Goal: Browse casually: Explore the website without a specific task or goal

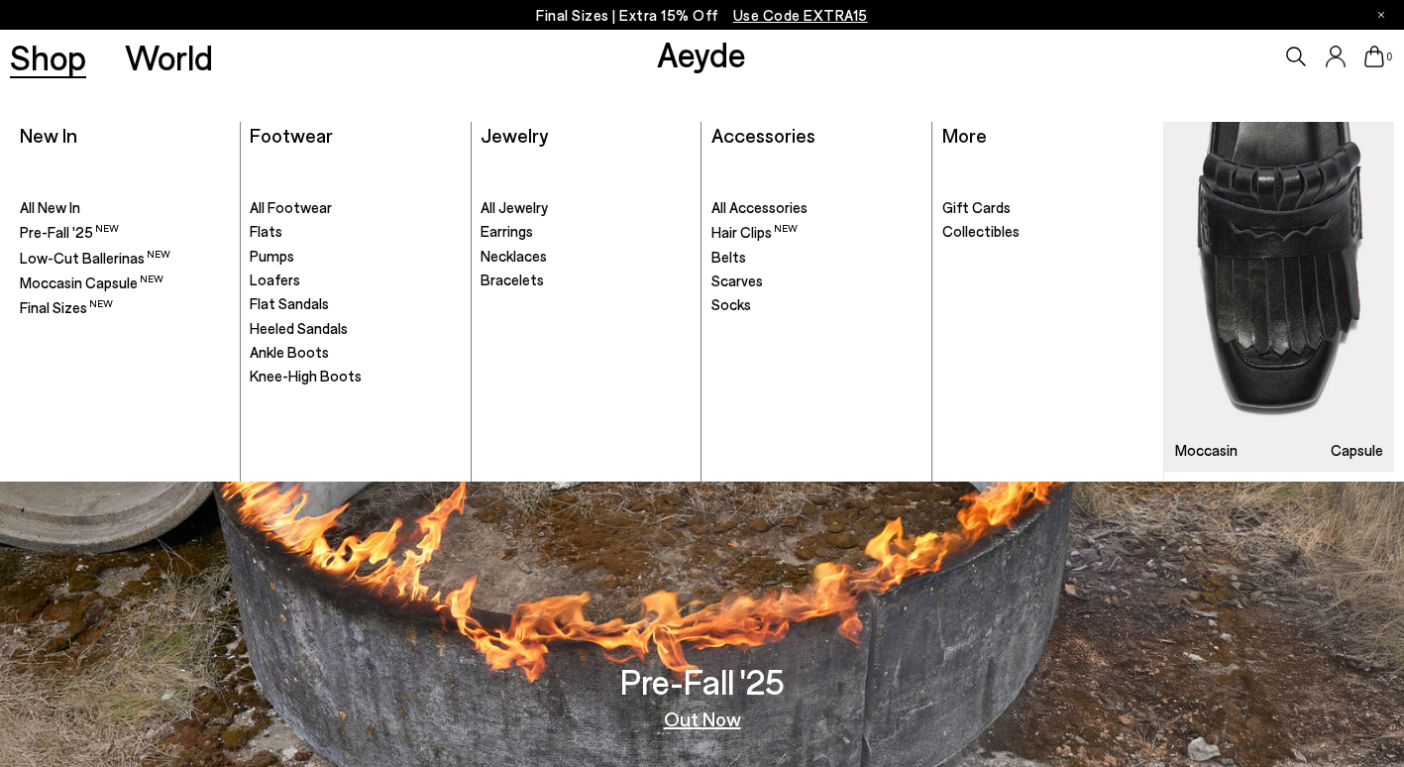
click at [52, 65] on link "Shop" at bounding box center [48, 57] width 76 height 35
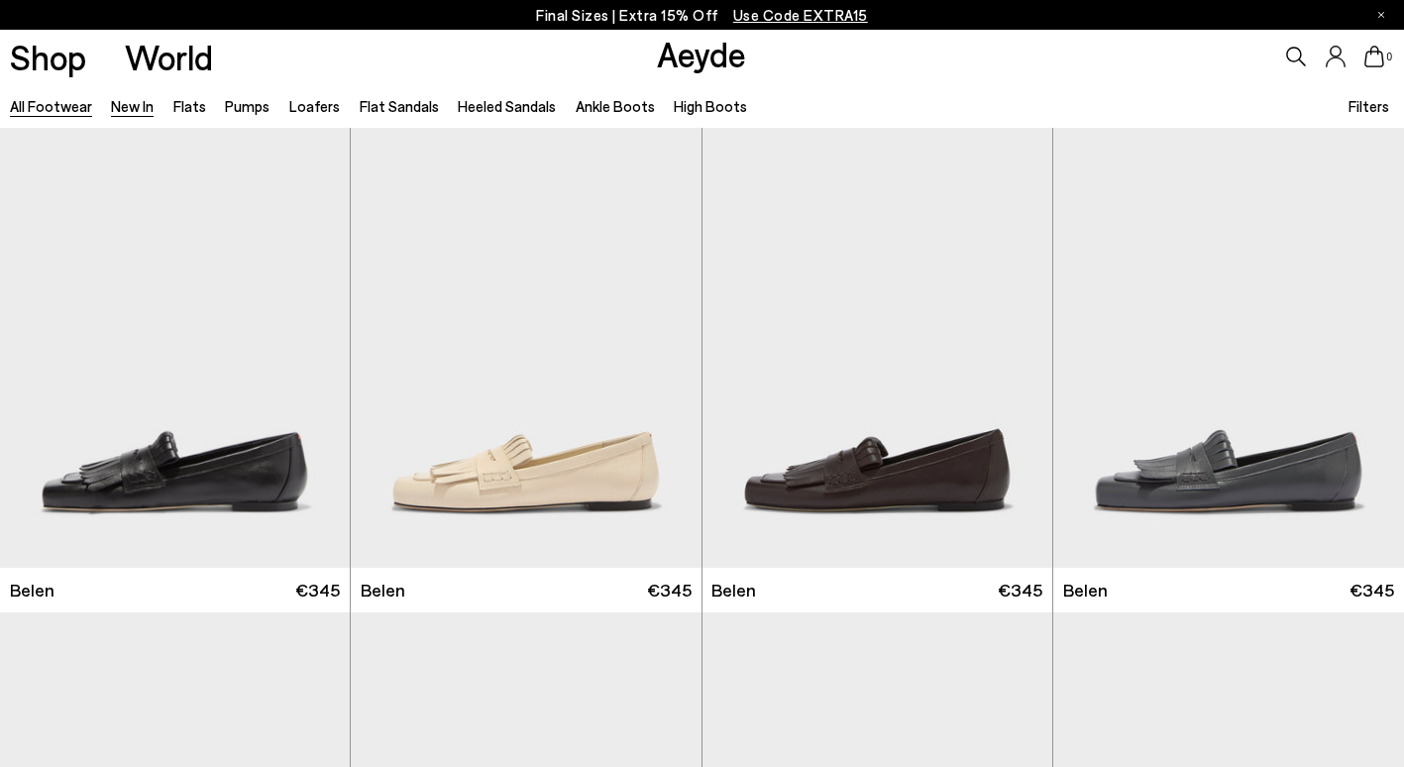
click at [138, 102] on link "New In" at bounding box center [132, 106] width 43 height 18
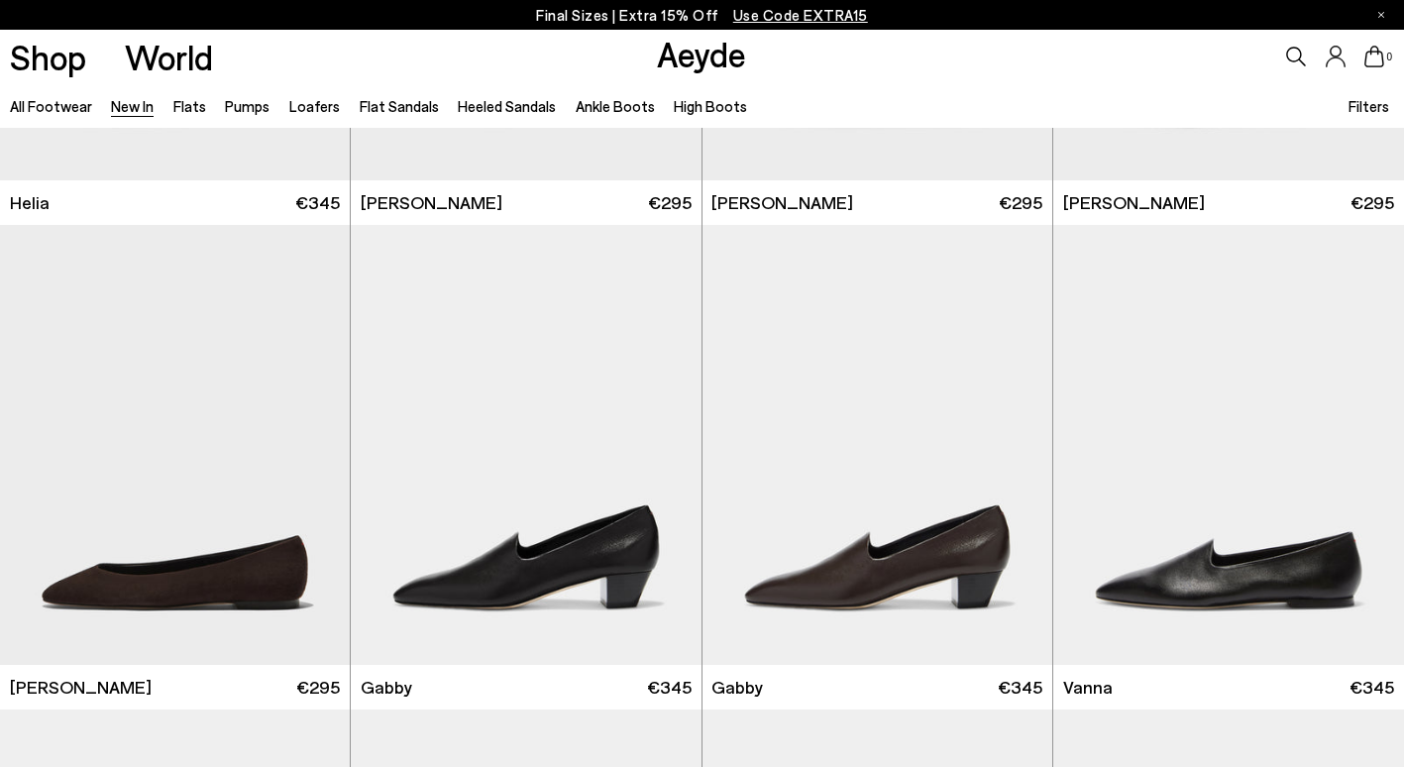
scroll to position [2445, 0]
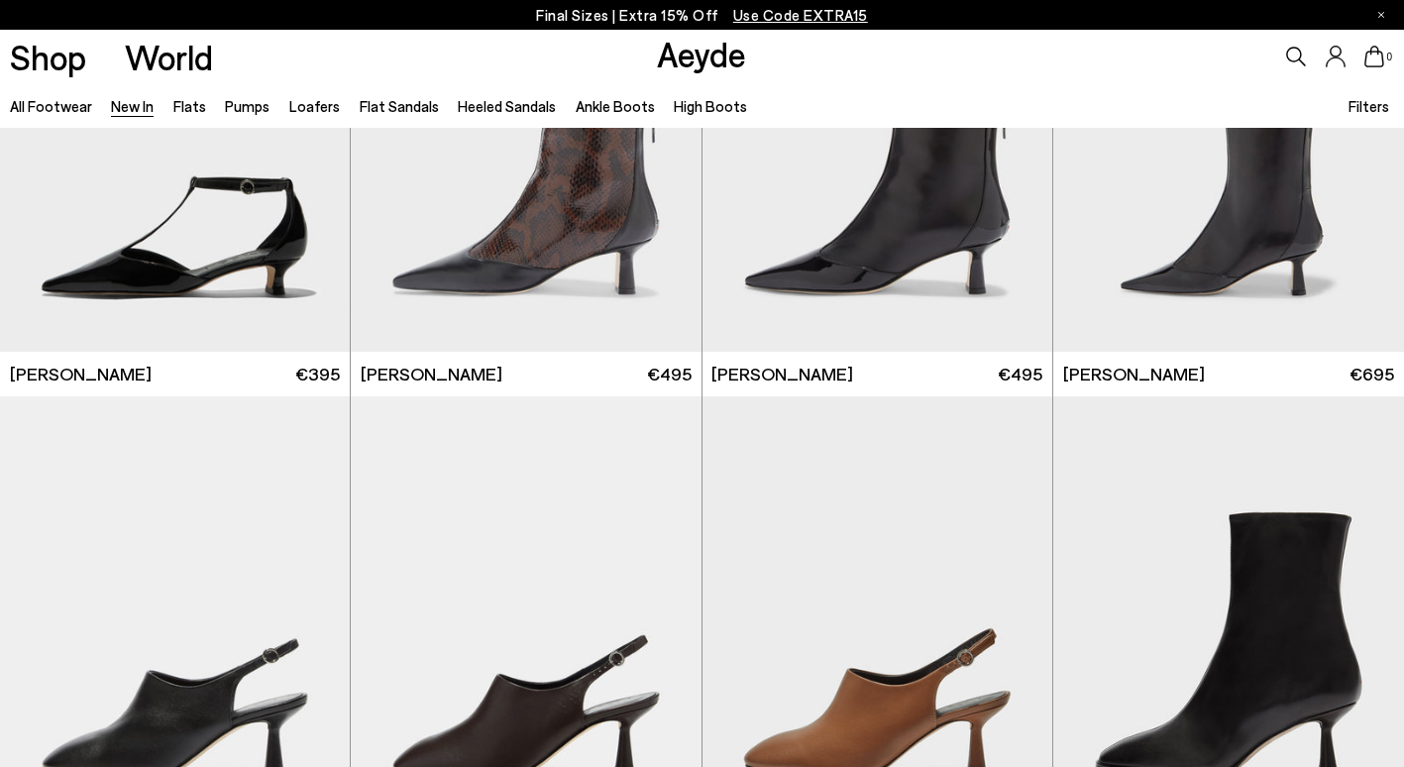
scroll to position [4593, 0]
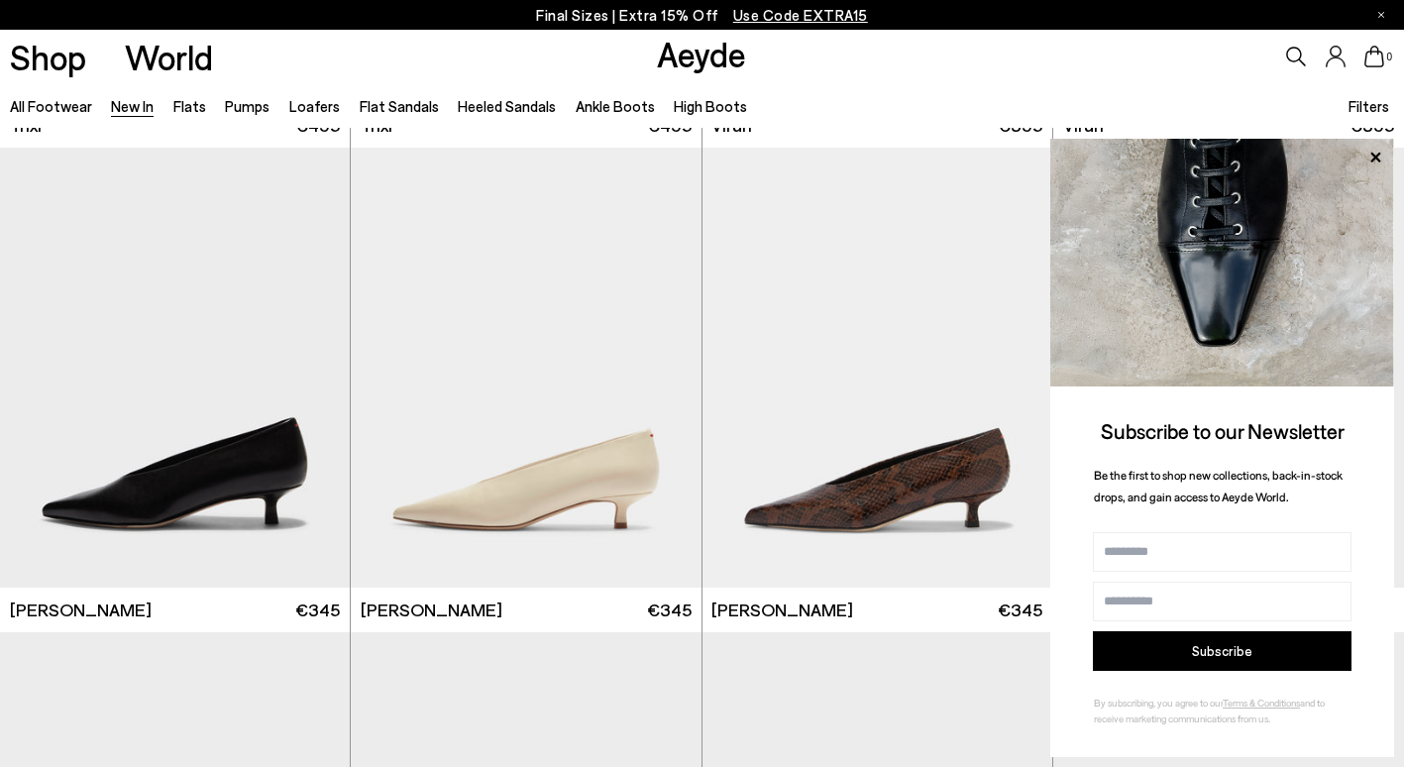
scroll to position [7272, 0]
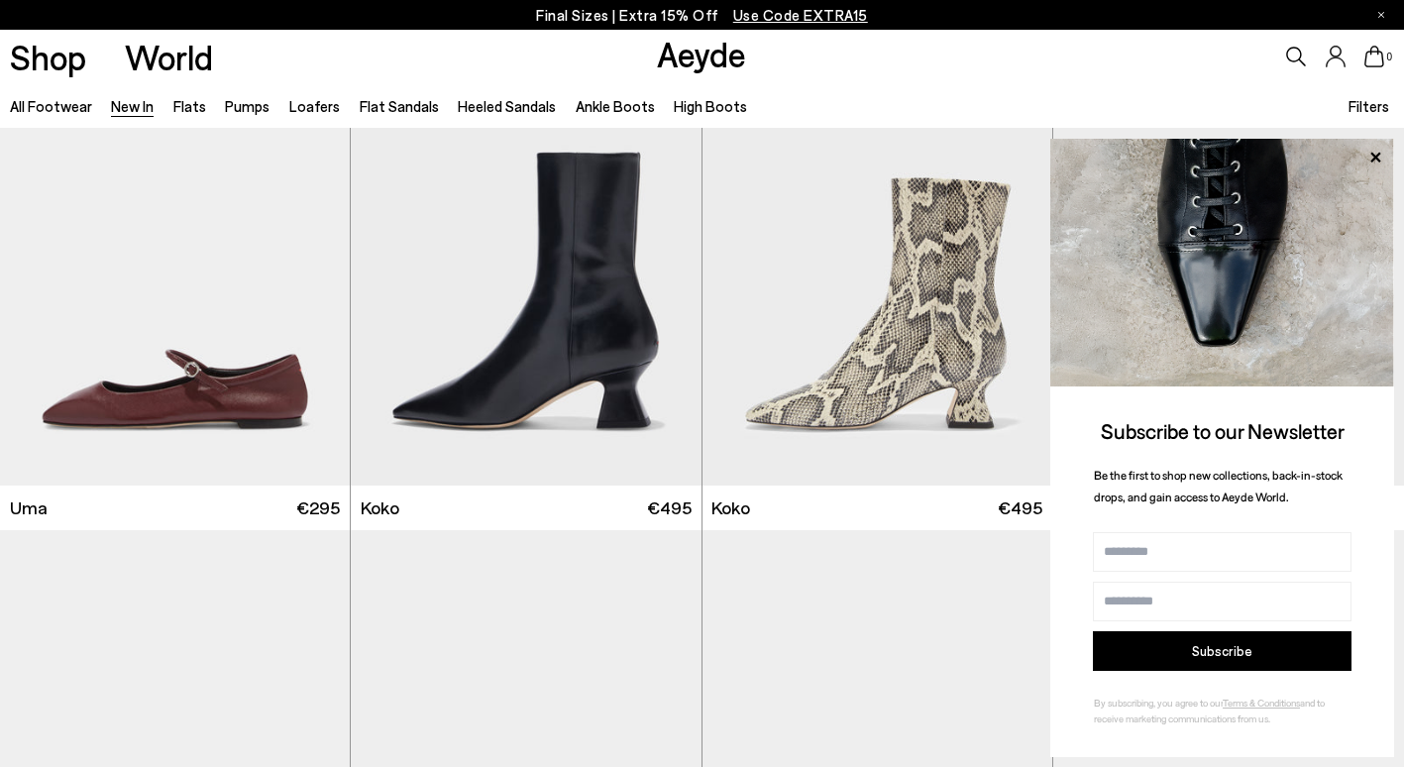
scroll to position [9285, 0]
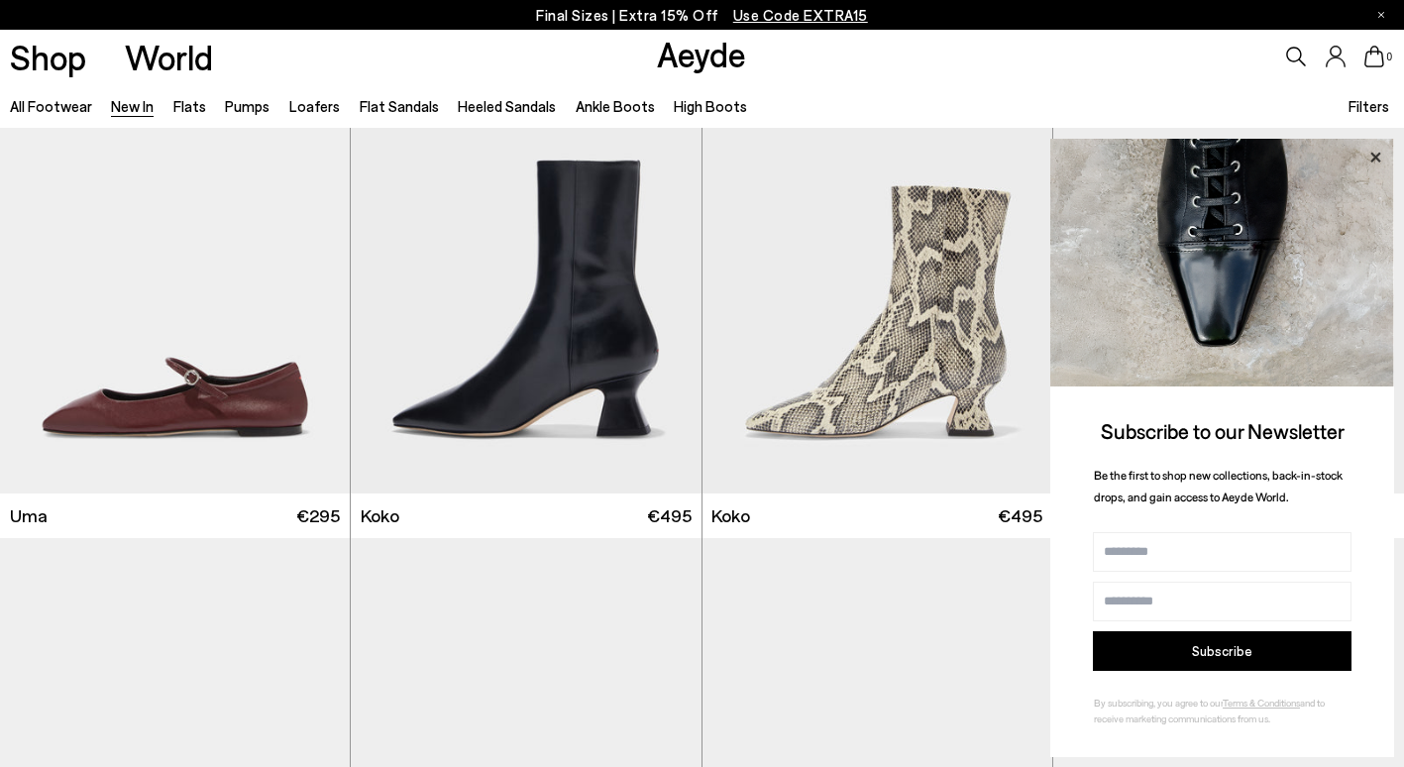
click at [1374, 156] on icon at bounding box center [1375, 157] width 10 height 10
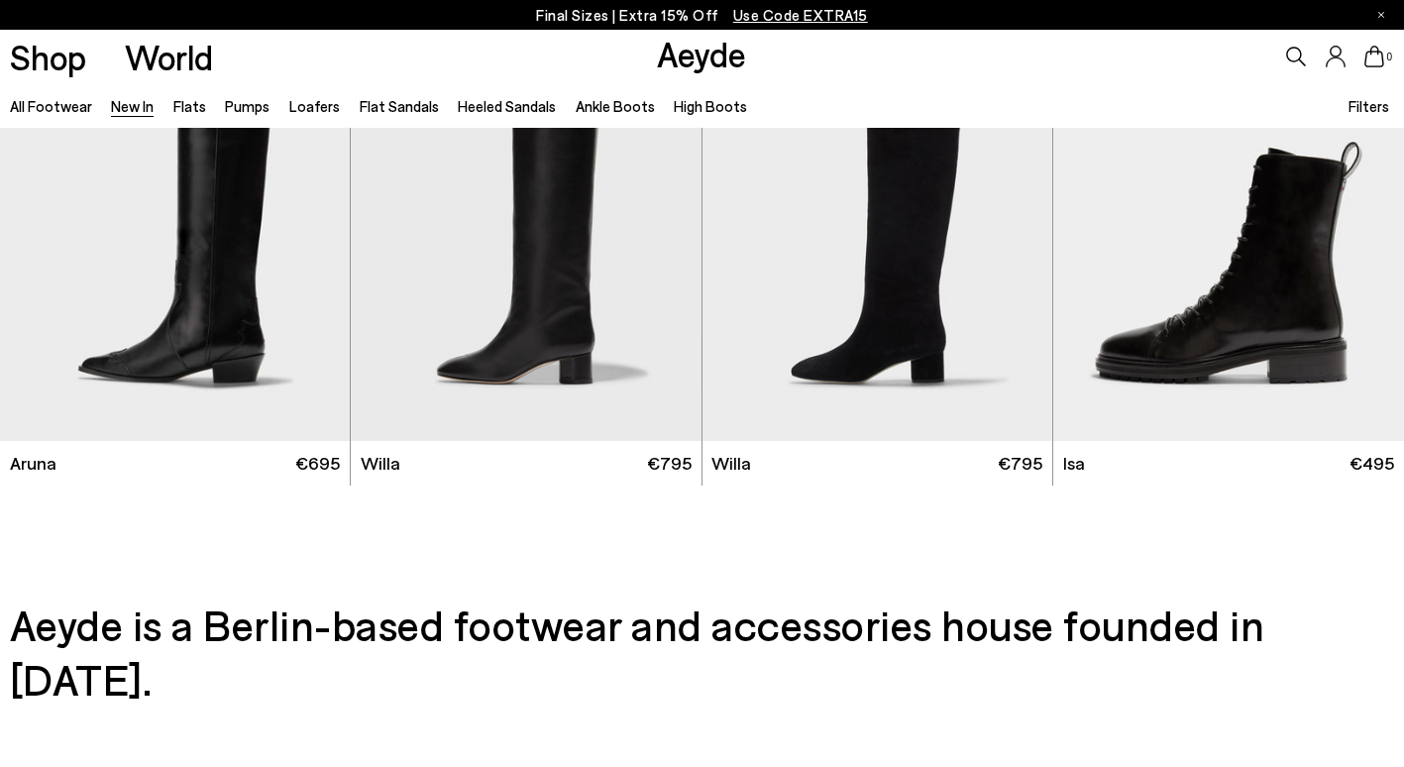
scroll to position [16089, 0]
